Goal: Task Accomplishment & Management: Use online tool/utility

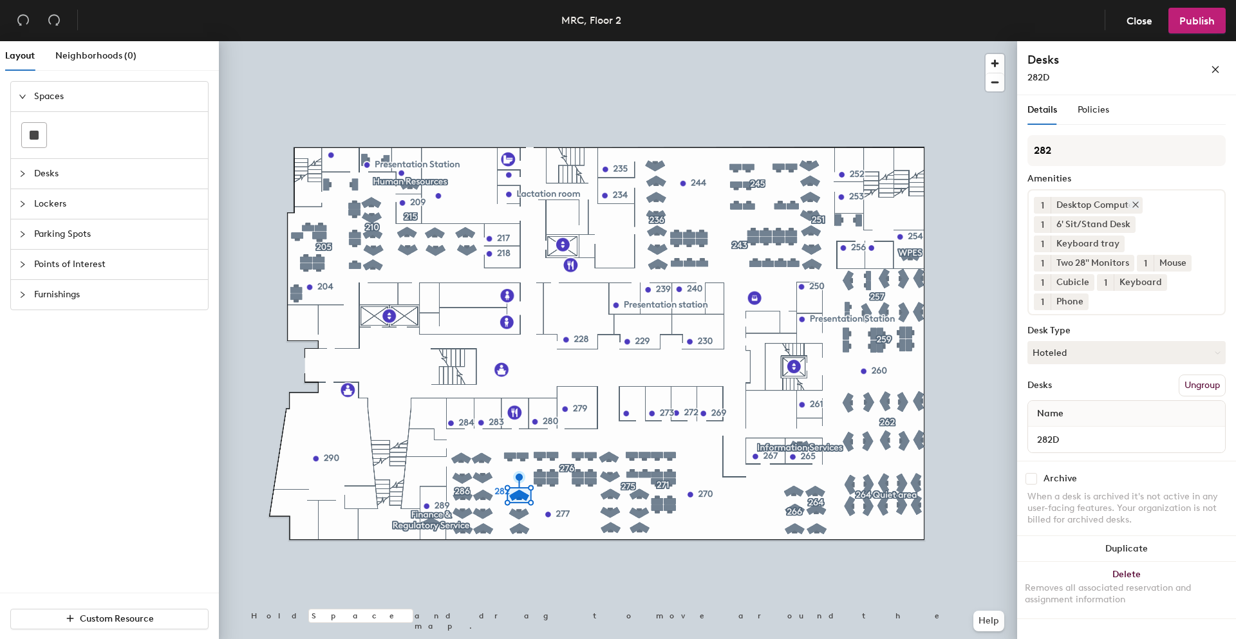
click at [1137, 202] on icon at bounding box center [1136, 204] width 9 height 9
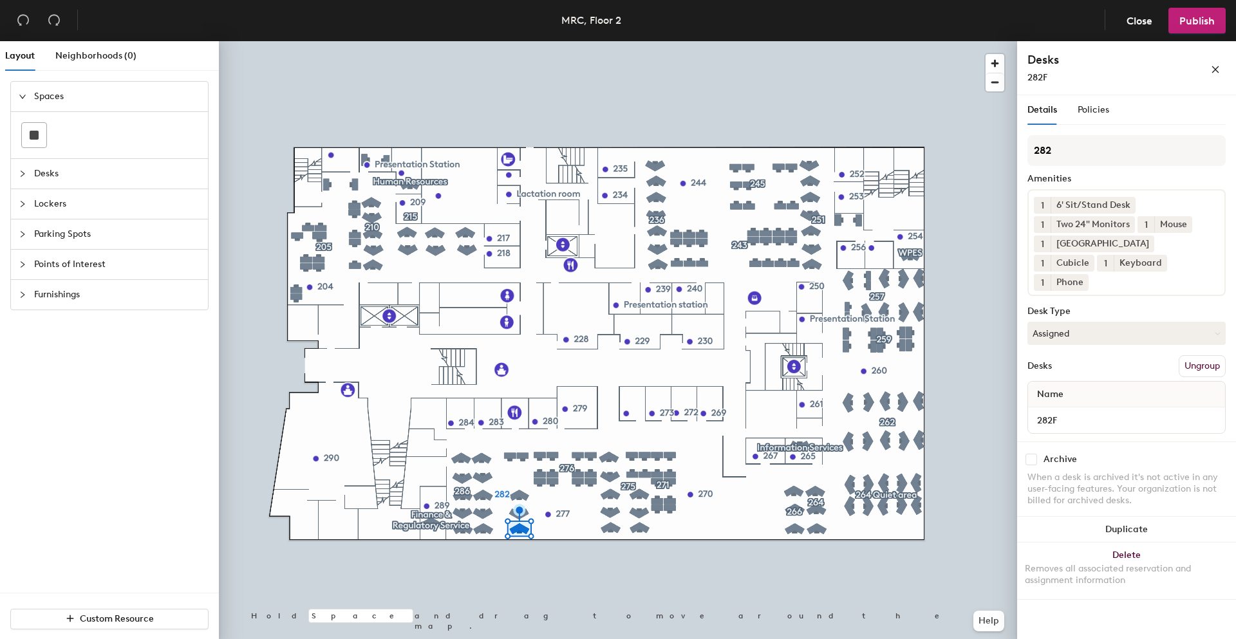
click at [524, 41] on div at bounding box center [618, 41] width 799 height 0
click at [1139, 205] on icon at bounding box center [1136, 204] width 9 height 9
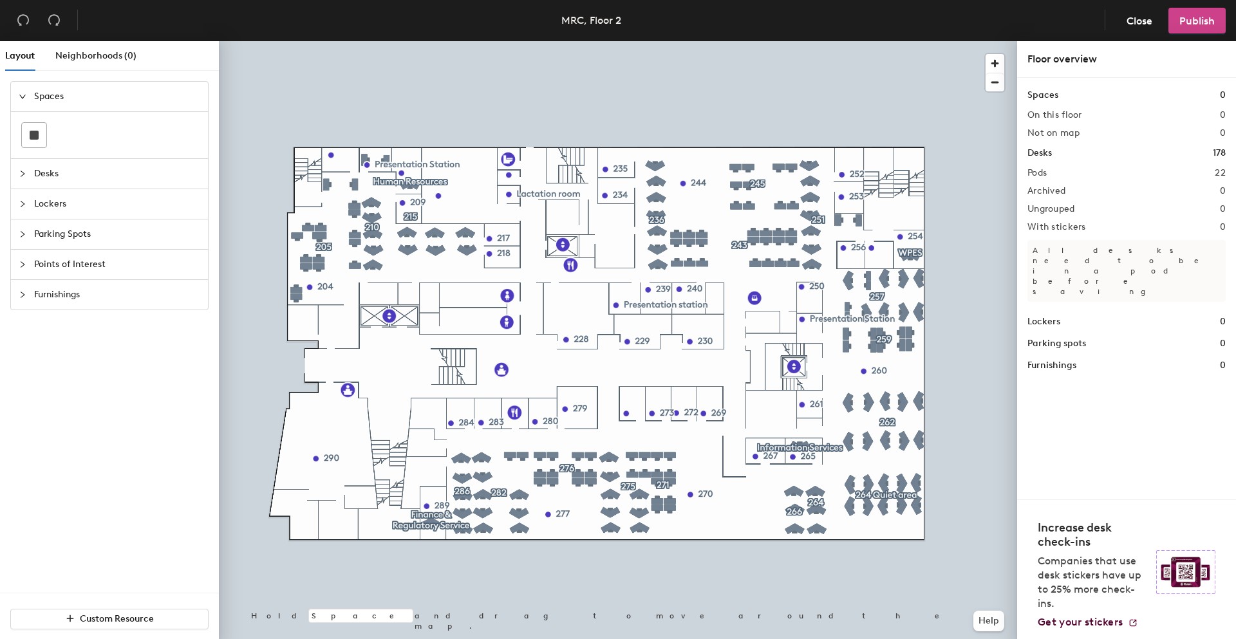
click at [1193, 17] on span "Publish" at bounding box center [1197, 21] width 35 height 12
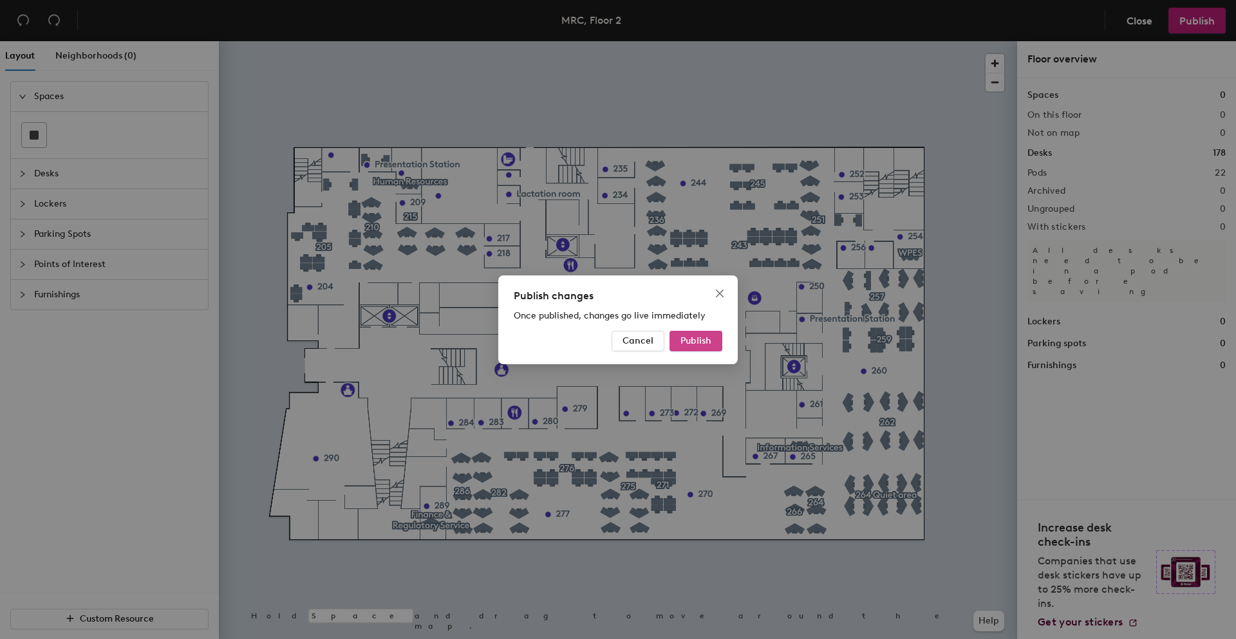
click at [694, 339] on span "Publish" at bounding box center [696, 341] width 31 height 11
